Goal: Task Accomplishment & Management: Manage account settings

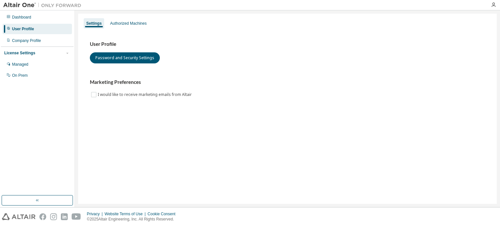
click at [496, 3] on div at bounding box center [493, 4] width 13 height 5
click at [491, 6] on icon "button" at bounding box center [493, 4] width 5 height 5
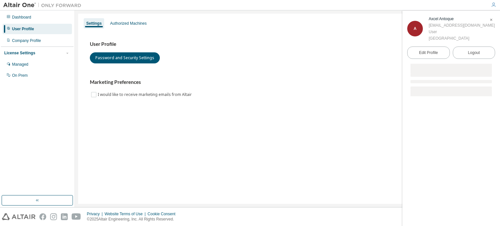
click at [491, 6] on icon "button" at bounding box center [493, 4] width 5 height 5
